Goal: Complete application form

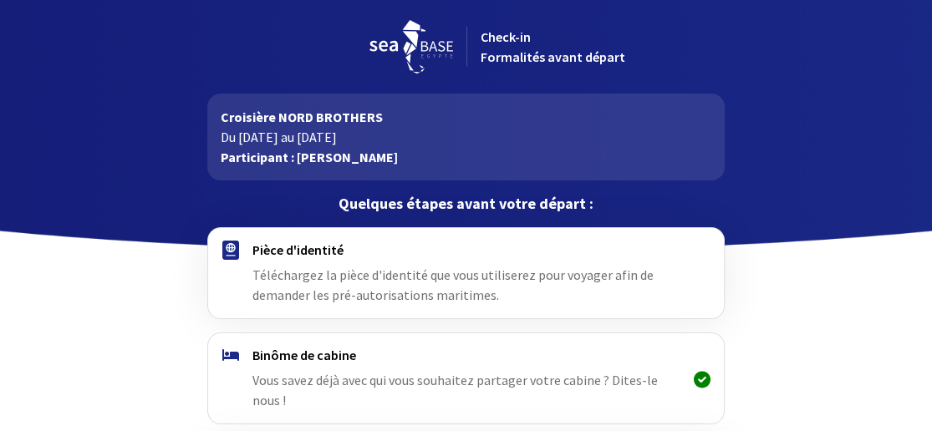
click at [278, 258] on div "Pièce d'identité Téléchargez la pièce d'identité que vous utiliserez pour voyag…" at bounding box center [466, 274] width 428 height 64
click at [330, 289] on span "Téléchargez la pièce d'identité que vous utiliserez pour voyager afin de demand…" at bounding box center [452, 285] width 401 height 37
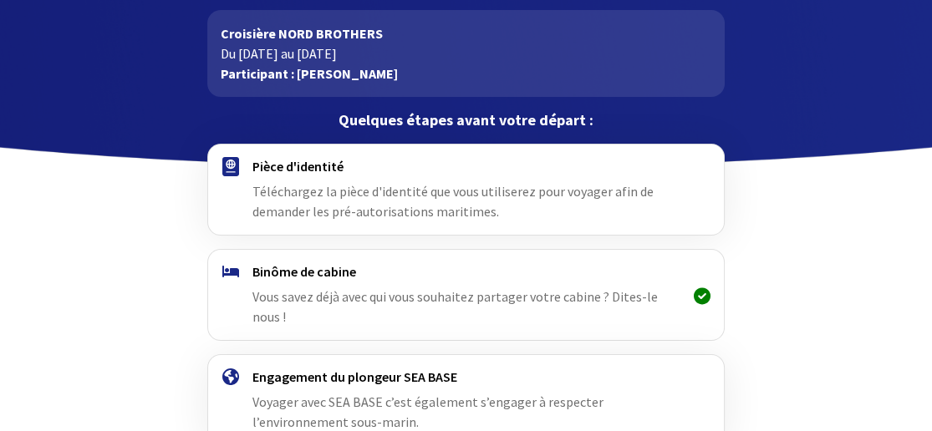
click at [231, 164] on img at bounding box center [230, 166] width 17 height 19
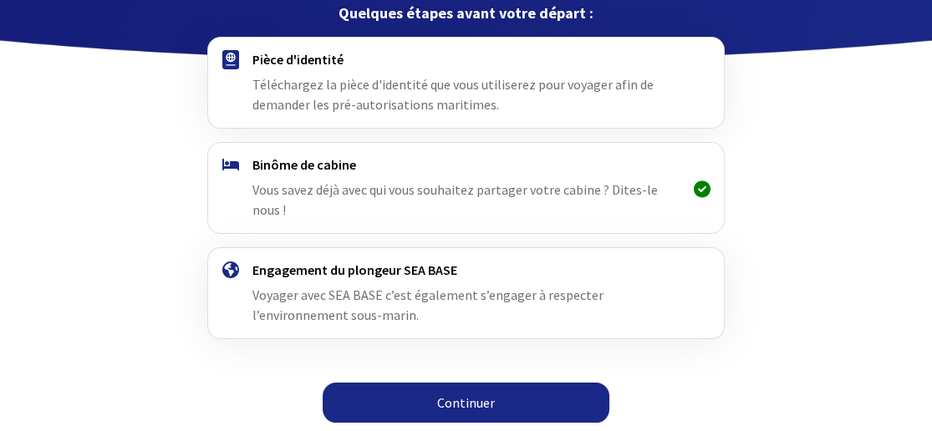
click at [460, 400] on link "Continuer" at bounding box center [466, 403] width 287 height 40
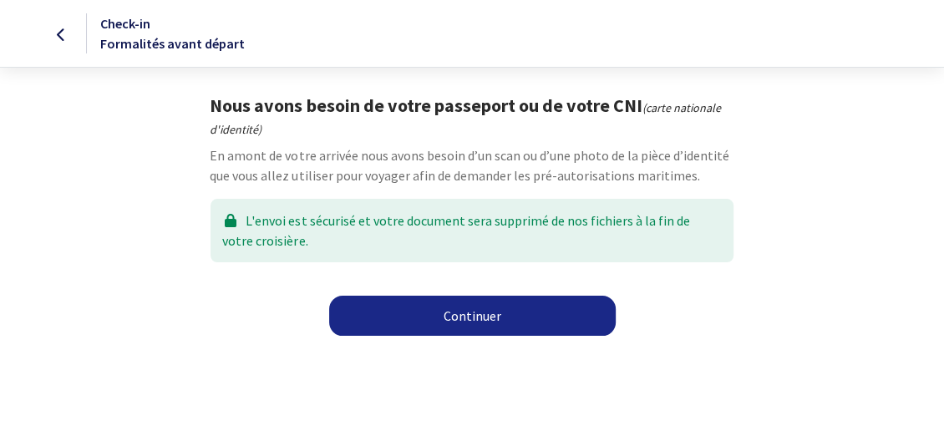
click at [460, 315] on link "Continuer" at bounding box center [472, 316] width 287 height 40
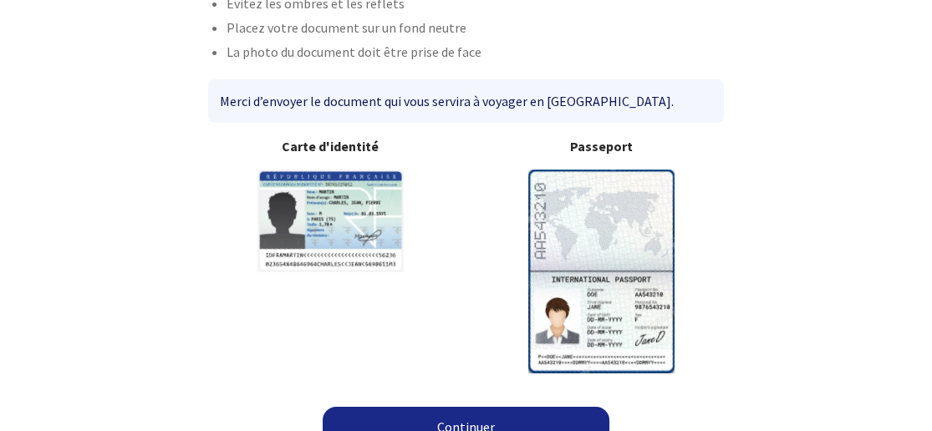
scroll to position [192, 0]
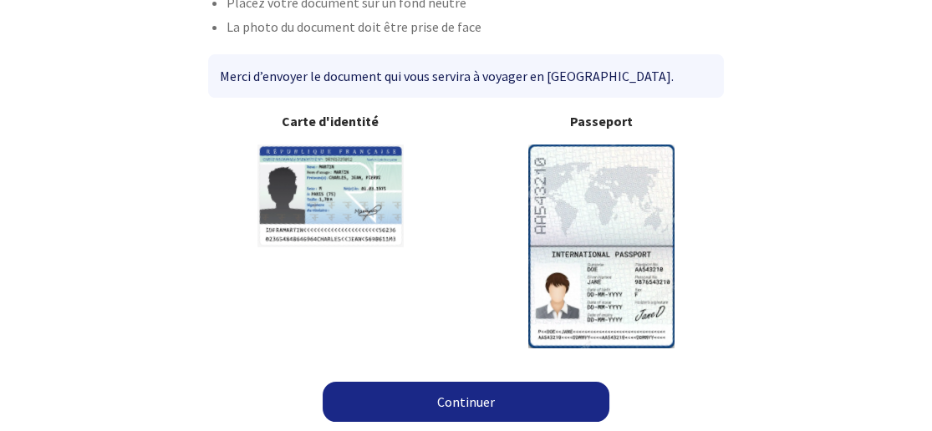
click at [490, 405] on link "Continuer" at bounding box center [466, 402] width 287 height 40
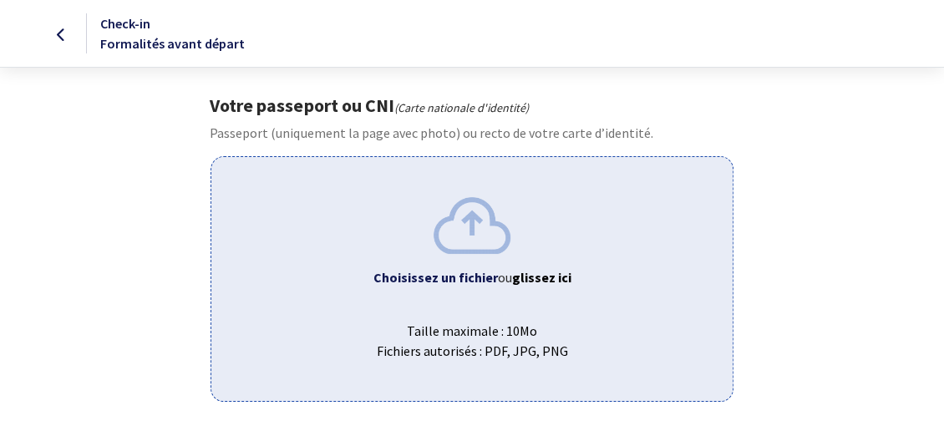
click at [445, 293] on div "Choisissez un fichier ou glissez ici Taille maximale : 10Mo Fichiers autorisés …" at bounding box center [472, 278] width 522 height 245
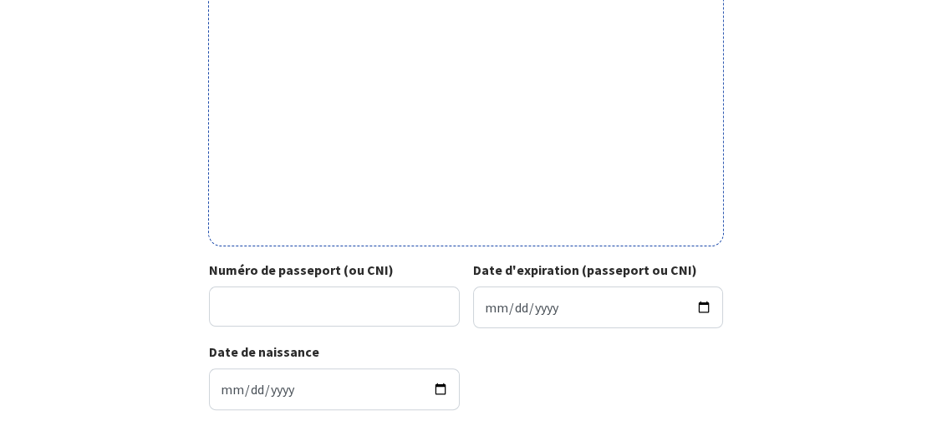
scroll to position [669, 0]
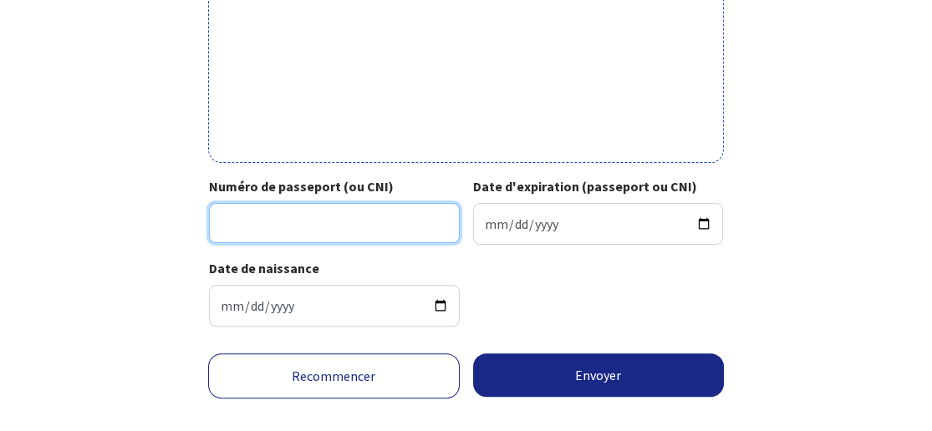
click at [236, 226] on input "Numéro de passeport (ou CNI)" at bounding box center [334, 223] width 250 height 40
type input "22CH42459"
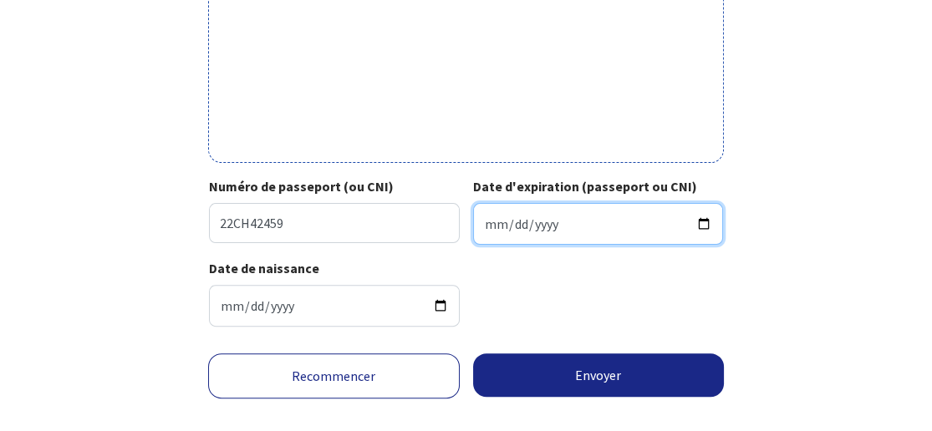
click at [485, 220] on input "Date d'expiration (passeport ou CNI)" at bounding box center [598, 224] width 250 height 42
type input "2032-04-06"
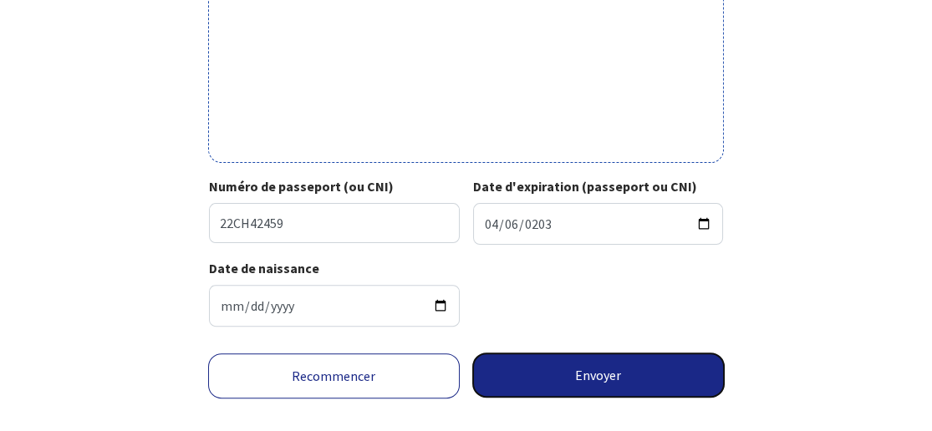
click at [607, 379] on button "Envoyer" at bounding box center [598, 375] width 251 height 43
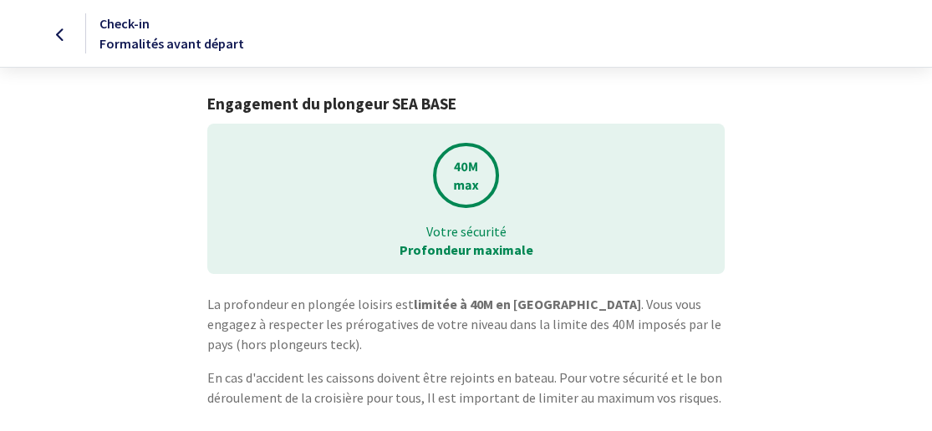
scroll to position [70, 0]
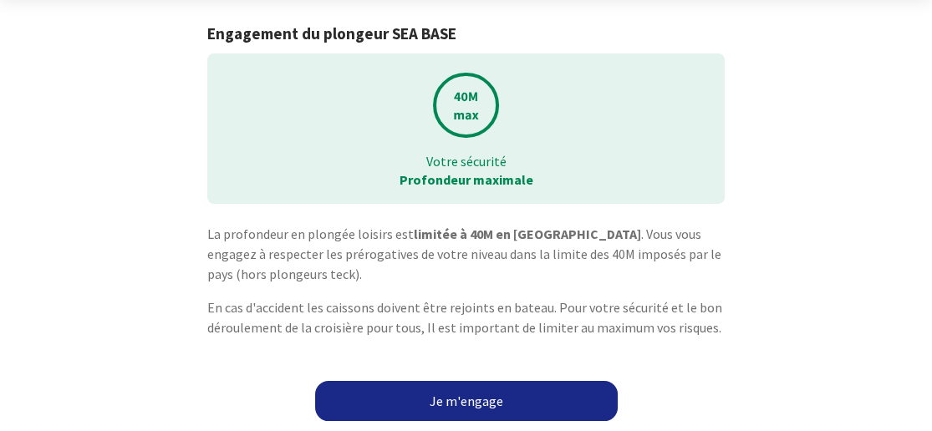
click at [486, 403] on link "Je m'engage" at bounding box center [466, 401] width 303 height 40
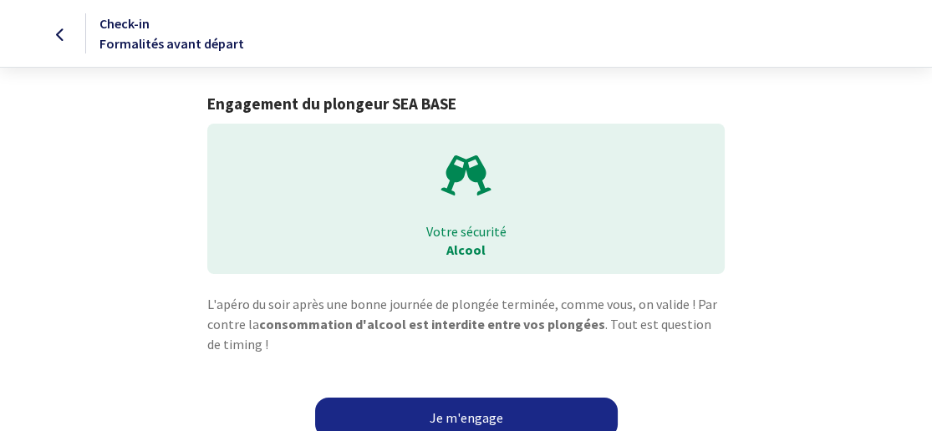
scroll to position [16, 0]
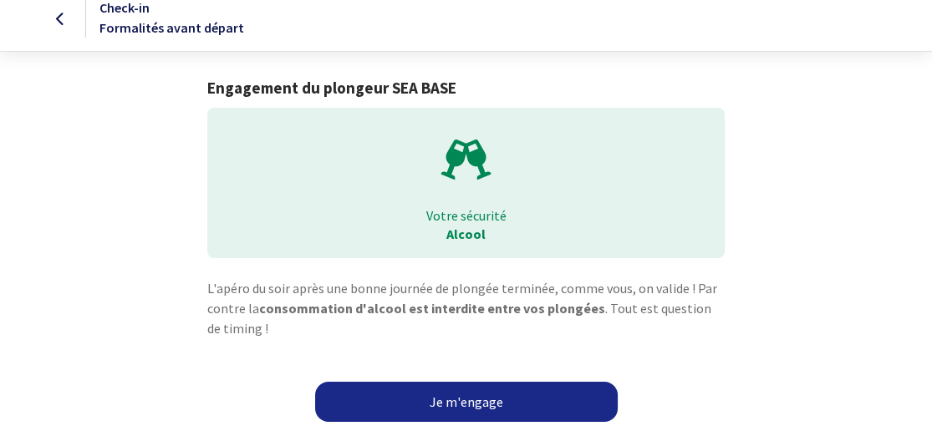
click at [490, 396] on link "Je m'engage" at bounding box center [466, 402] width 303 height 40
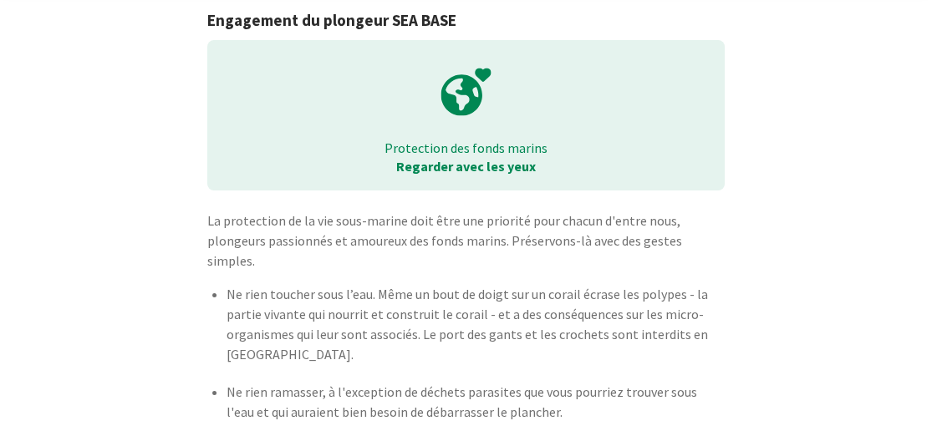
scroll to position [165, 0]
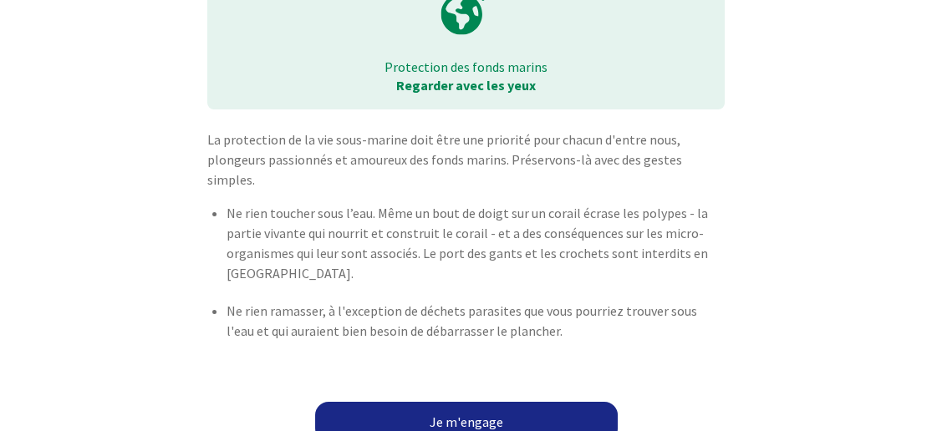
click at [476, 402] on link "Je m'engage" at bounding box center [466, 422] width 303 height 40
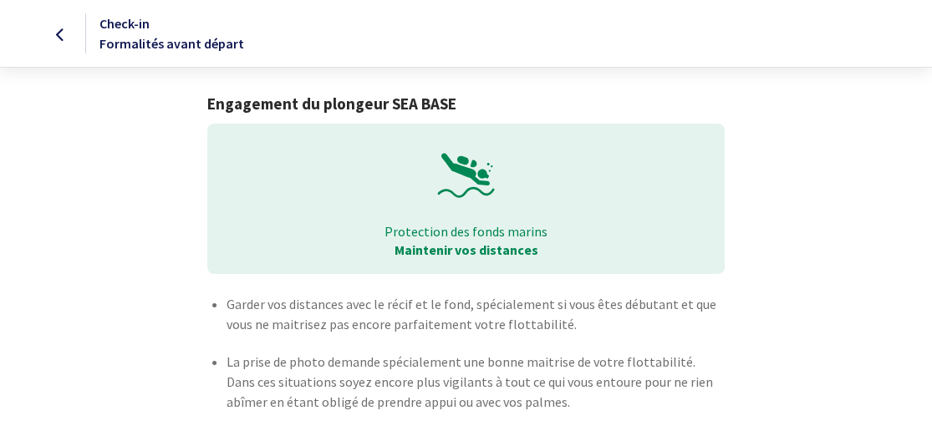
scroll to position [91, 0]
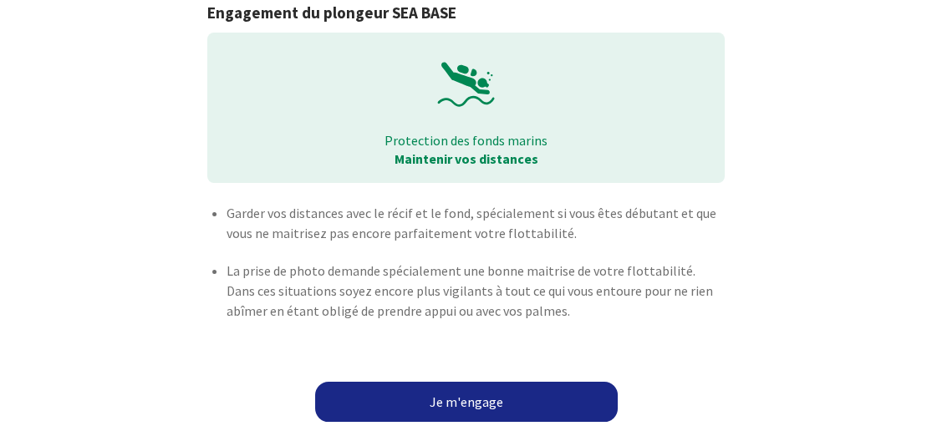
click at [476, 399] on link "Je m'engage" at bounding box center [466, 402] width 303 height 40
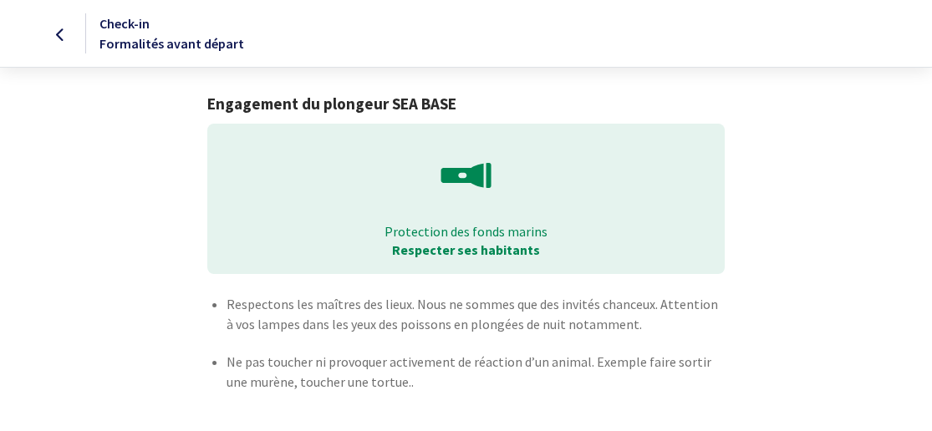
scroll to position [84, 0]
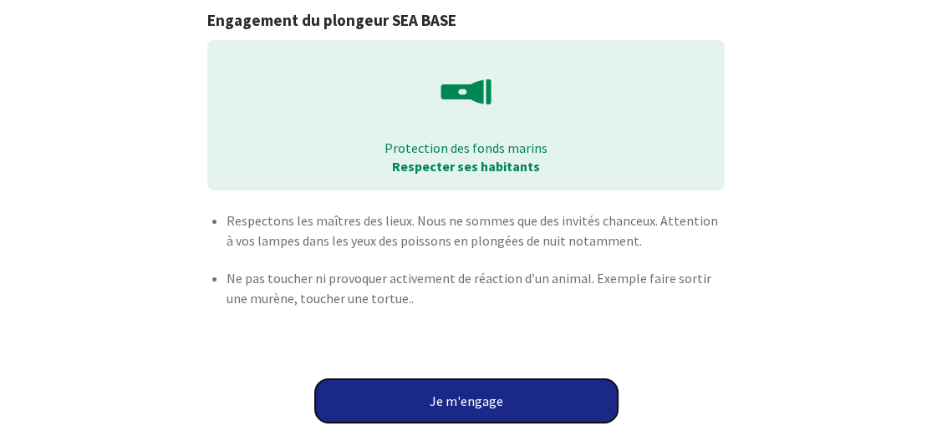
click at [476, 399] on button "Je m'engage" at bounding box center [466, 400] width 303 height 43
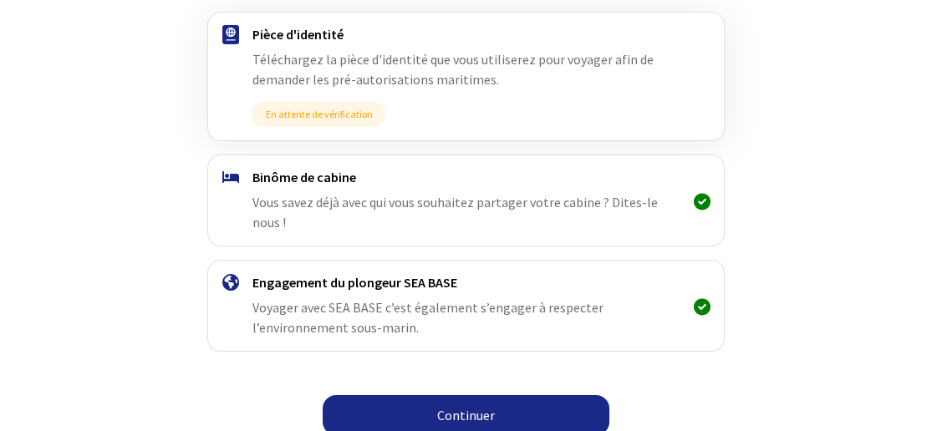
scroll to position [348, 0]
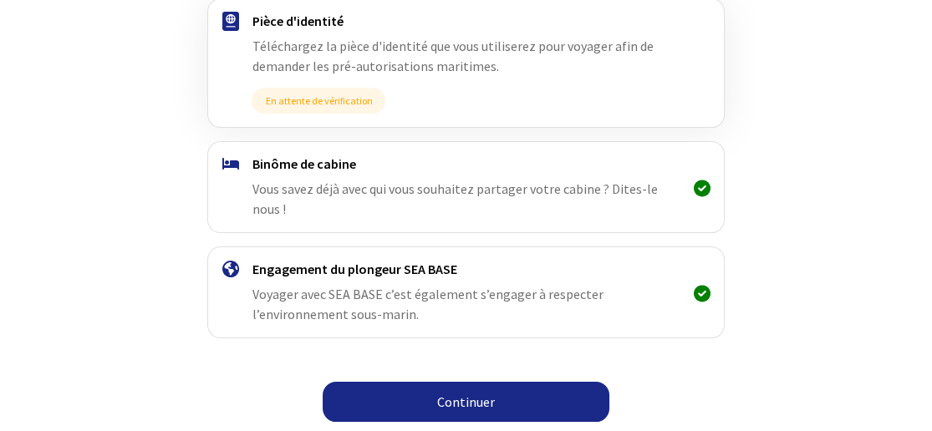
click at [463, 399] on link "Continuer" at bounding box center [466, 402] width 287 height 40
